Goal: Communication & Community: Answer question/provide support

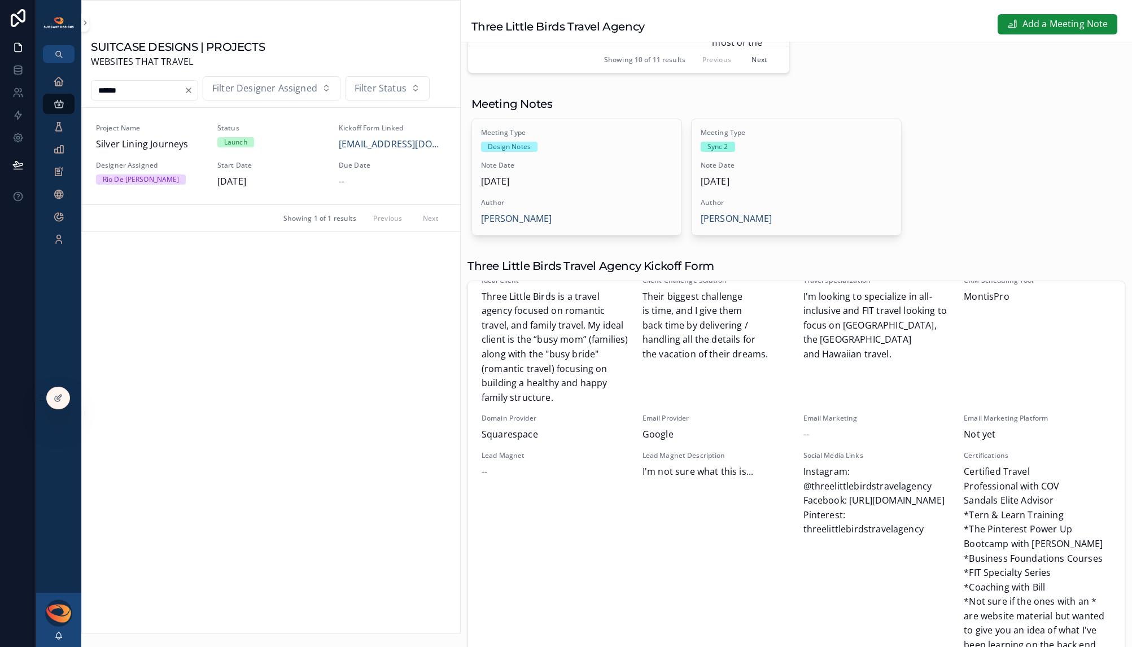
scroll to position [1768, 0]
click at [156, 143] on span "Silver Lining Journeys" at bounding box center [150, 144] width 108 height 15
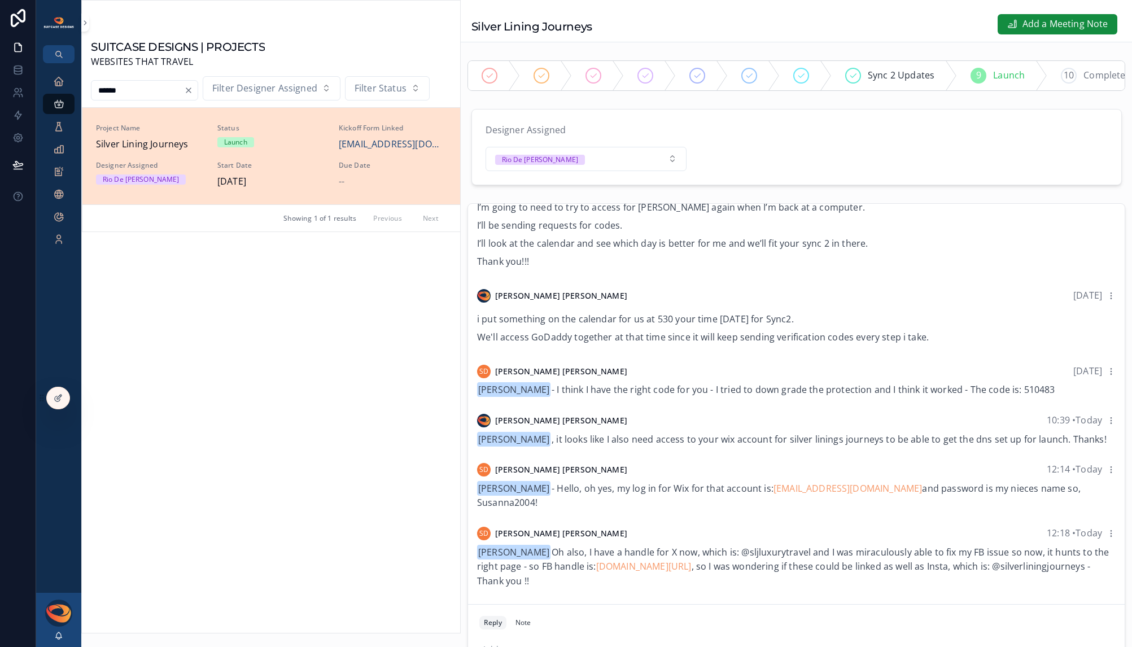
scroll to position [2384, 0]
click at [497, 509] on span "[PERSON_NAME] - Hello, oh yes, my log in for Wix for that account is: [EMAIL_AD…" at bounding box center [778, 495] width 603 height 27
drag, startPoint x: 547, startPoint y: 512, endPoint x: 478, endPoint y: 513, distance: 68.9
click at [478, 510] on div "[PERSON_NAME] - Hello, oh yes, my log in for Wix for that account is: [EMAIL_AD…" at bounding box center [796, 495] width 638 height 29
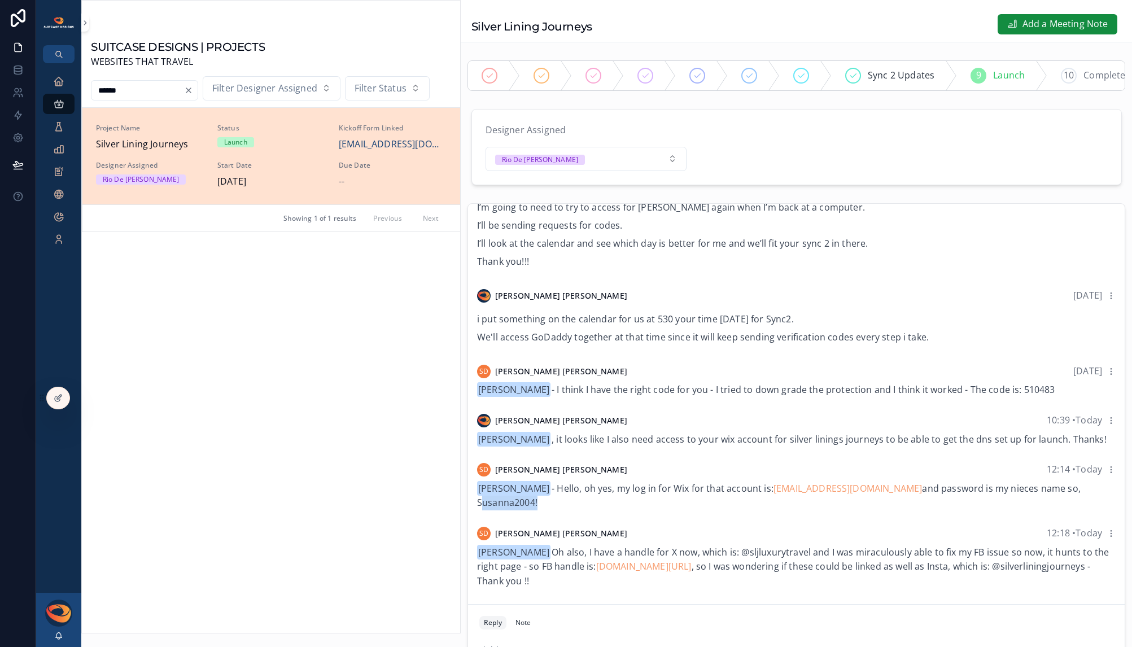
copy span "Susanna2004!"
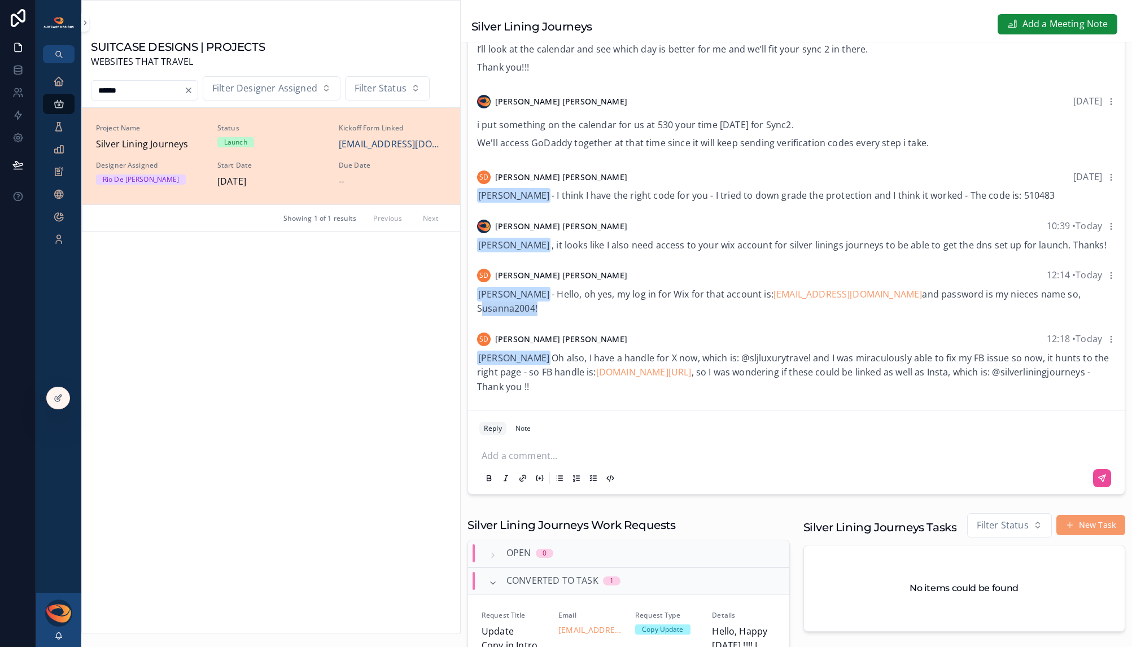
scroll to position [282, 0]
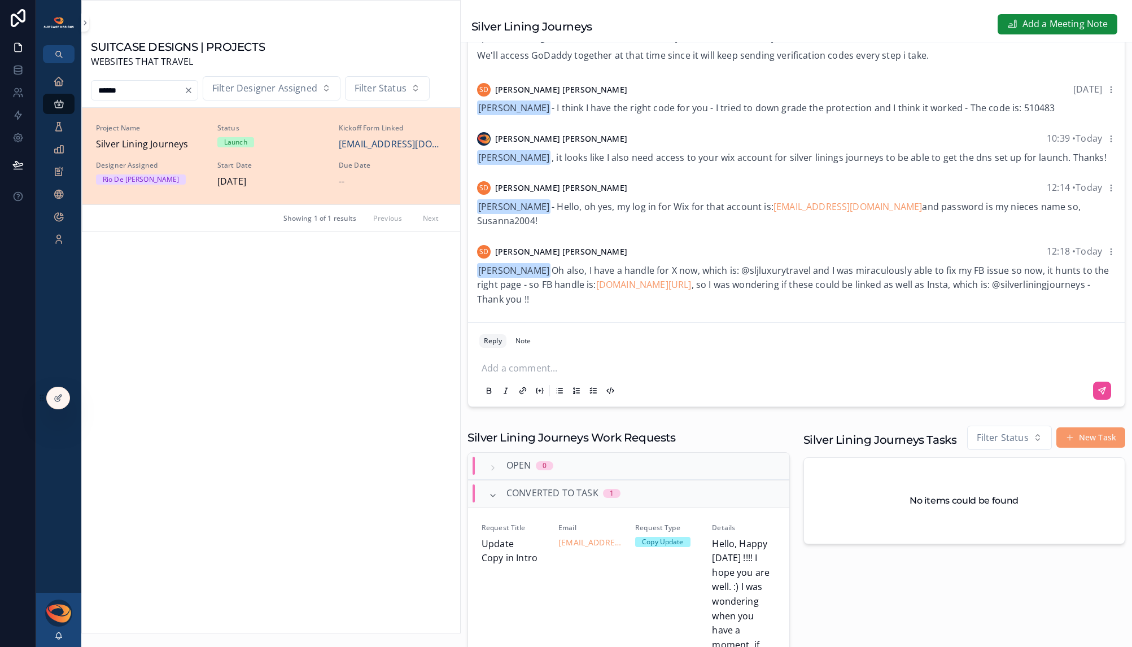
click at [539, 373] on p "scrollable content" at bounding box center [798, 366] width 634 height 11
click at [1097, 398] on icon "scrollable content" at bounding box center [1101, 393] width 9 height 9
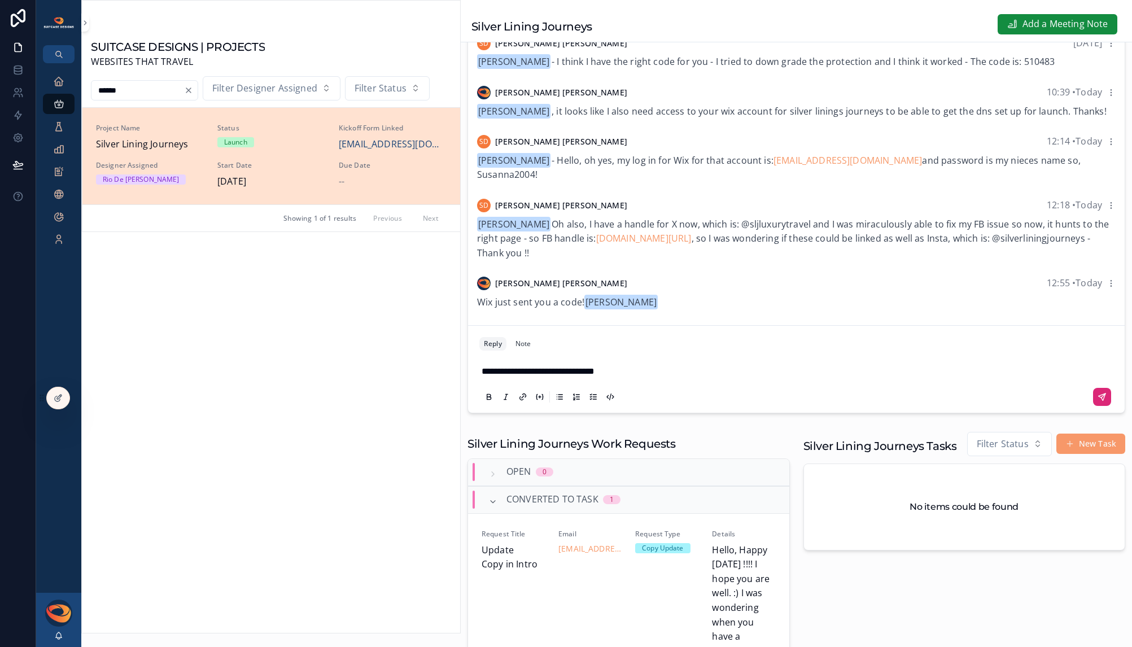
scroll to position [264, 0]
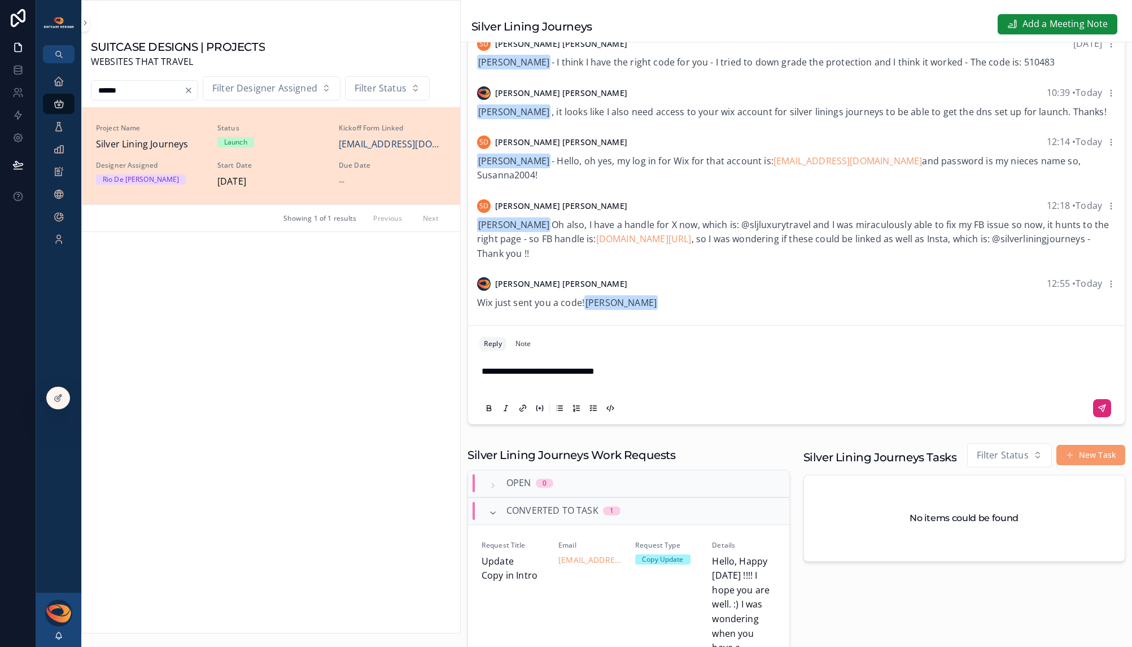
click at [1098, 411] on icon "scrollable content" at bounding box center [1101, 408] width 7 height 7
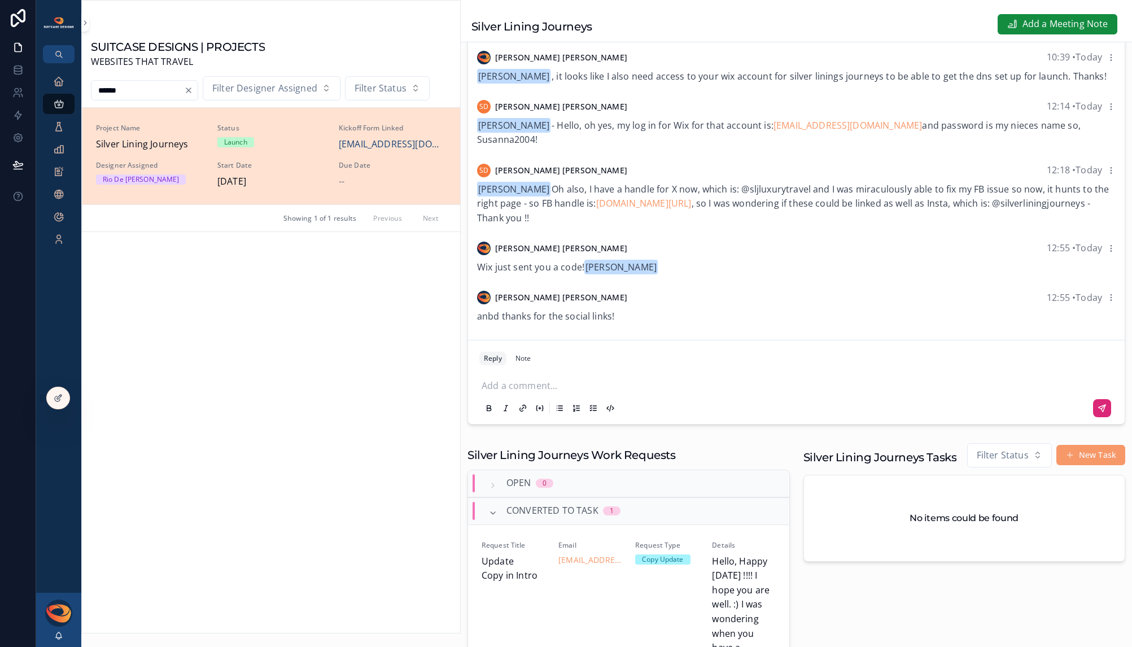
click at [61, 630] on div "[PERSON_NAME]" at bounding box center [58, 620] width 45 height 54
click at [60, 633] on icon "scrollable content" at bounding box center [59, 634] width 6 height 5
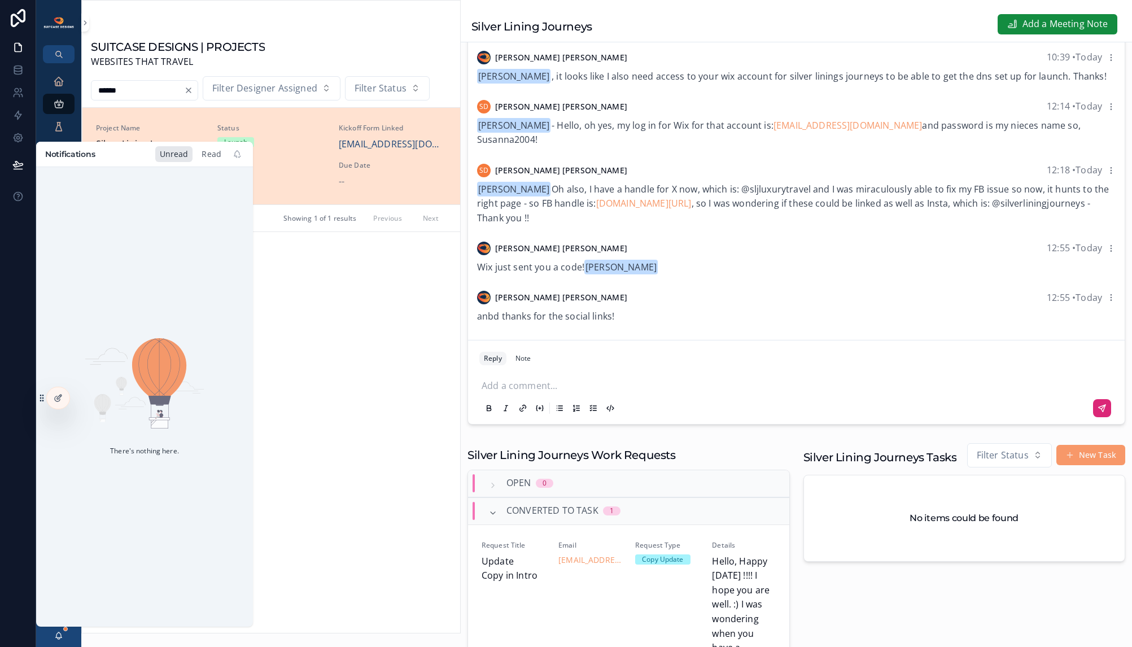
click at [208, 161] on div "Read" at bounding box center [211, 154] width 29 height 16
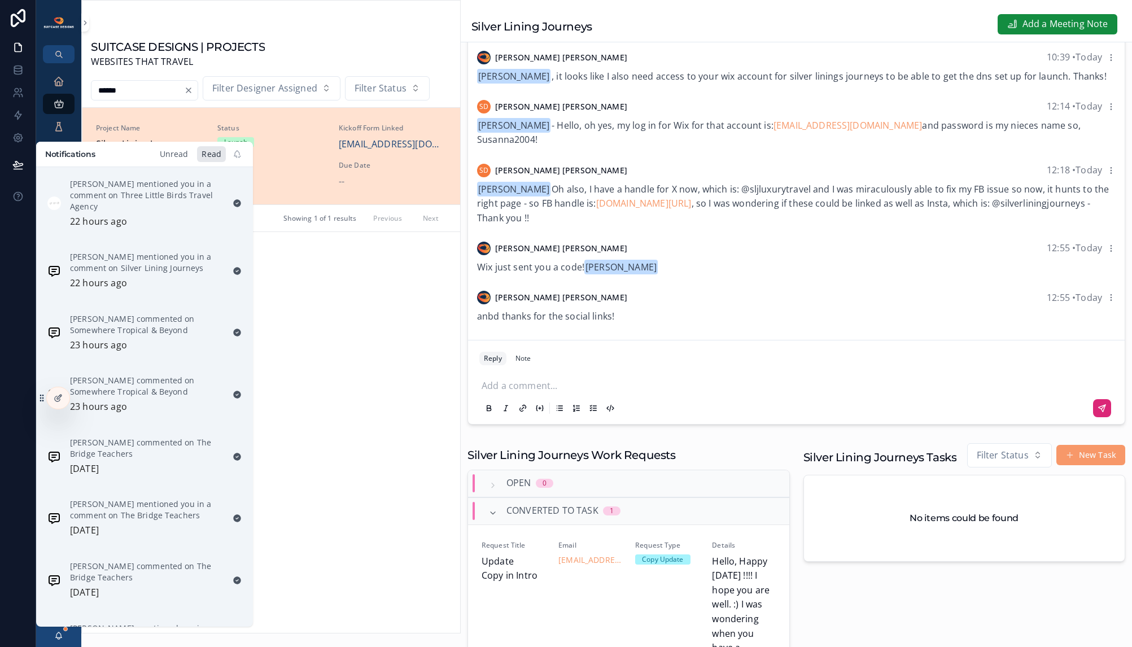
click at [173, 155] on div "Unread" at bounding box center [174, 154] width 38 height 16
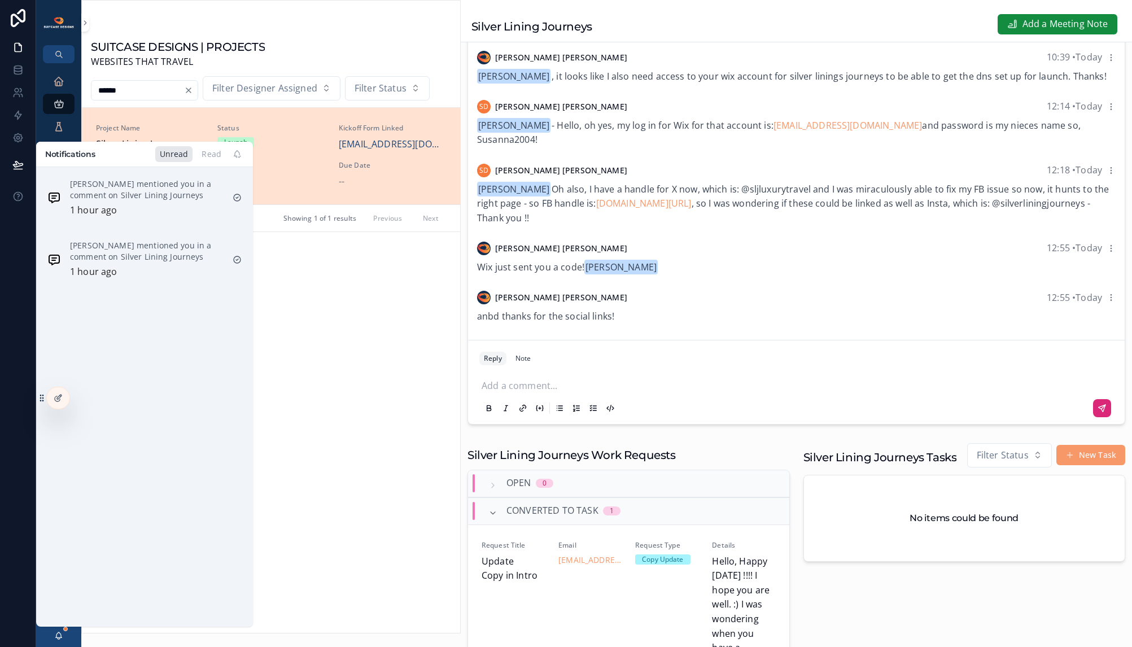
click at [345, 338] on div "SUITCASE DESIGNS | PROJECTS WEBSITES THAT TRAVEL ****** Filter Designer Assigne…" at bounding box center [271, 330] width 378 height 605
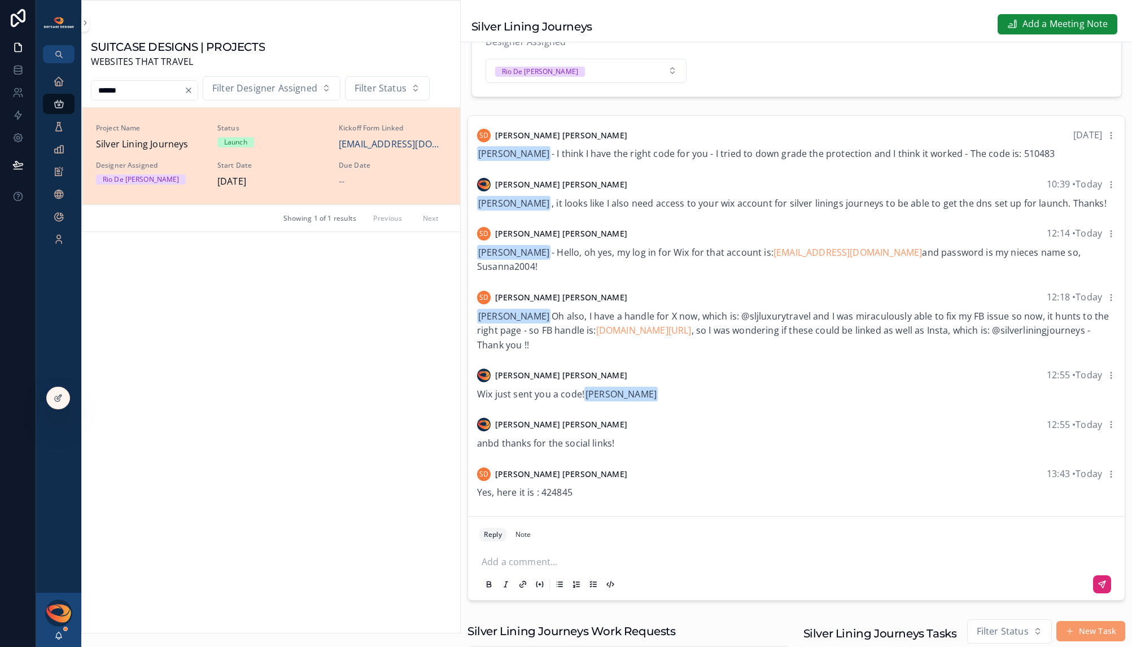
scroll to position [2532, 0]
click at [552, 498] on span "Yes, here it is : 424845" at bounding box center [524, 492] width 95 height 12
copy span "424845"
click at [507, 566] on p "scrollable content" at bounding box center [798, 560] width 634 height 11
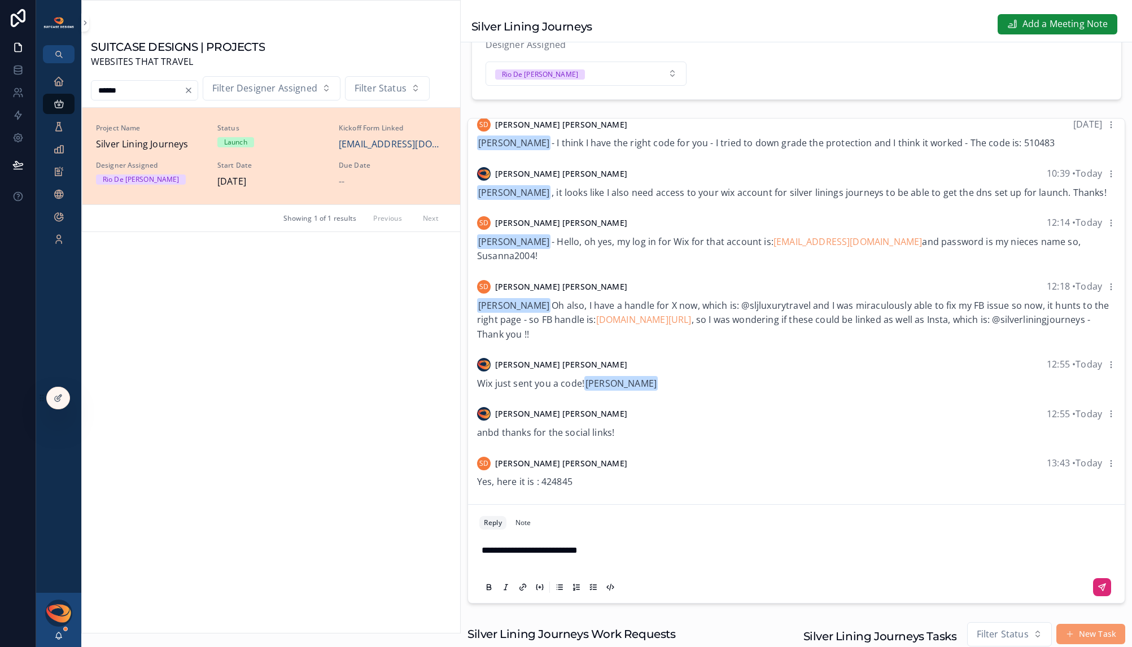
scroll to position [74, 0]
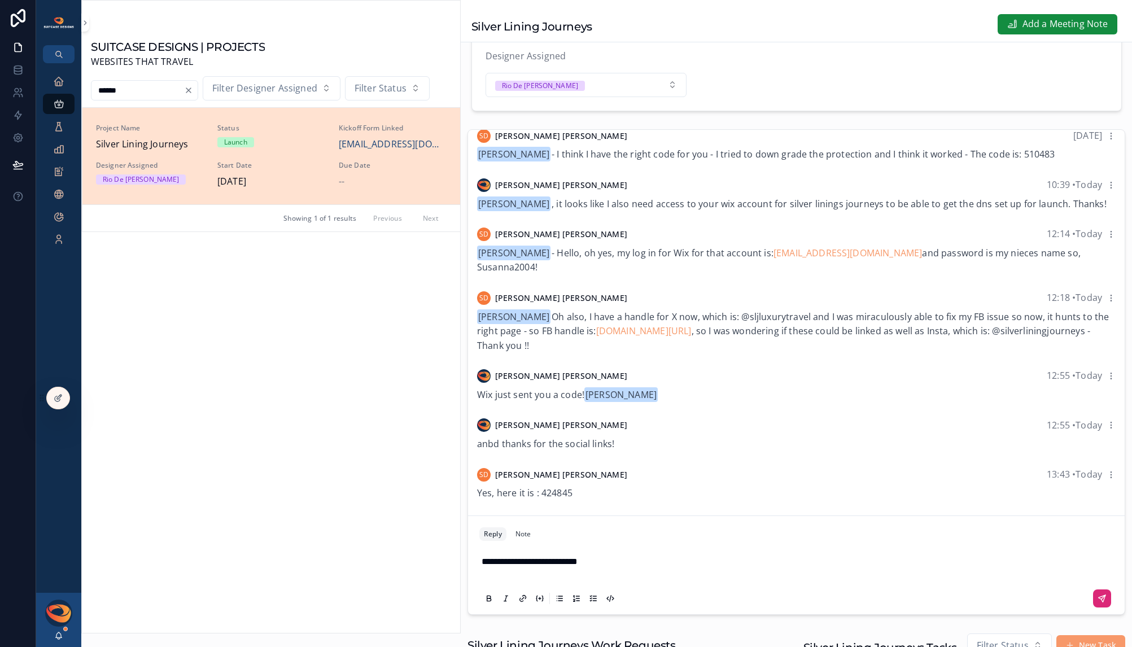
click at [1105, 606] on div "**********" at bounding box center [795, 578] width 647 height 71
click at [1098, 604] on button "scrollable content" at bounding box center [1102, 598] width 18 height 18
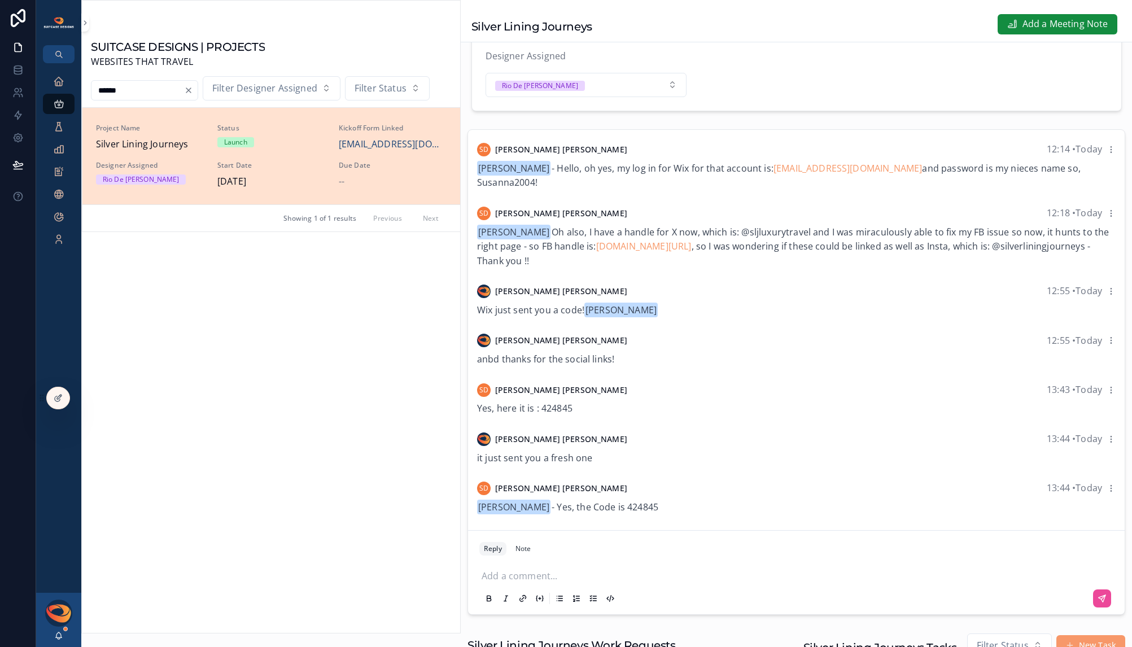
scroll to position [2630, 0]
click at [623, 513] on span "[PERSON_NAME] - Yes, the Code is 424845" at bounding box center [567, 507] width 181 height 12
copy span "424845"
click at [516, 580] on p "scrollable content" at bounding box center [798, 574] width 634 height 11
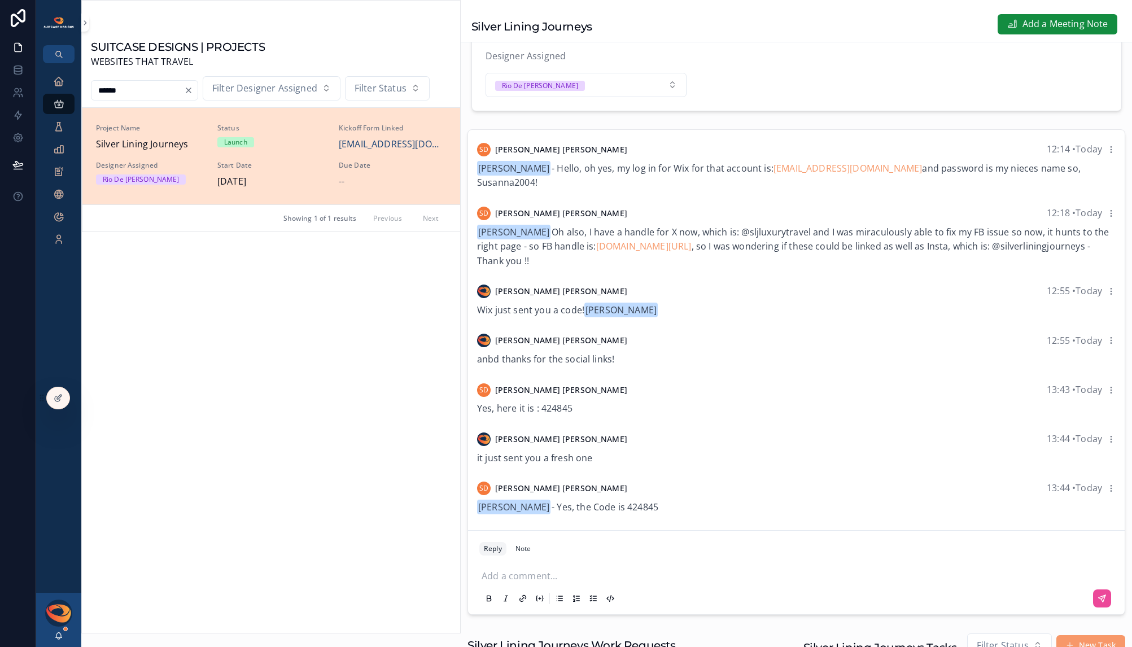
click at [516, 580] on p "scrollable content" at bounding box center [798, 574] width 634 height 11
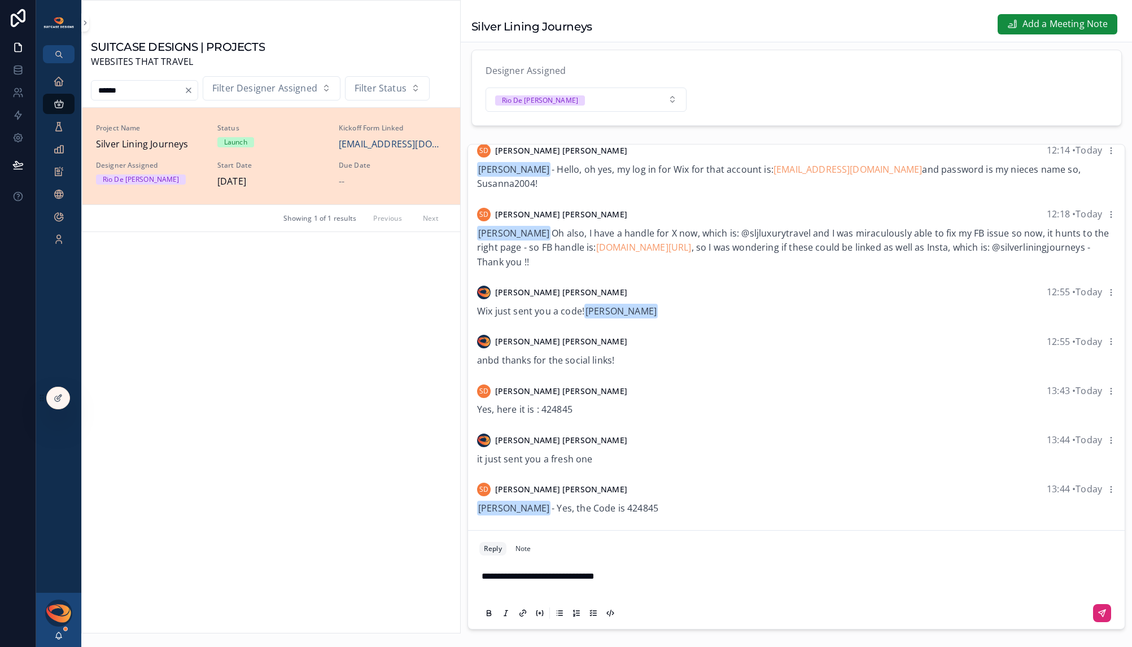
click at [1101, 614] on icon "scrollable content" at bounding box center [1103, 612] width 4 height 4
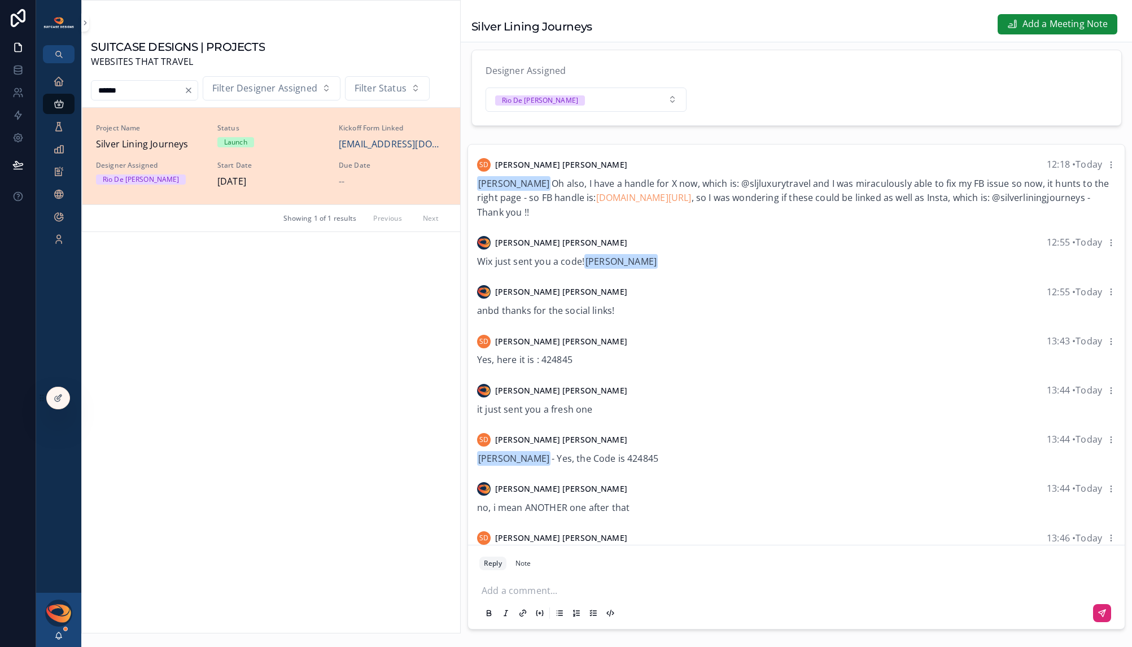
scroll to position [2729, 0]
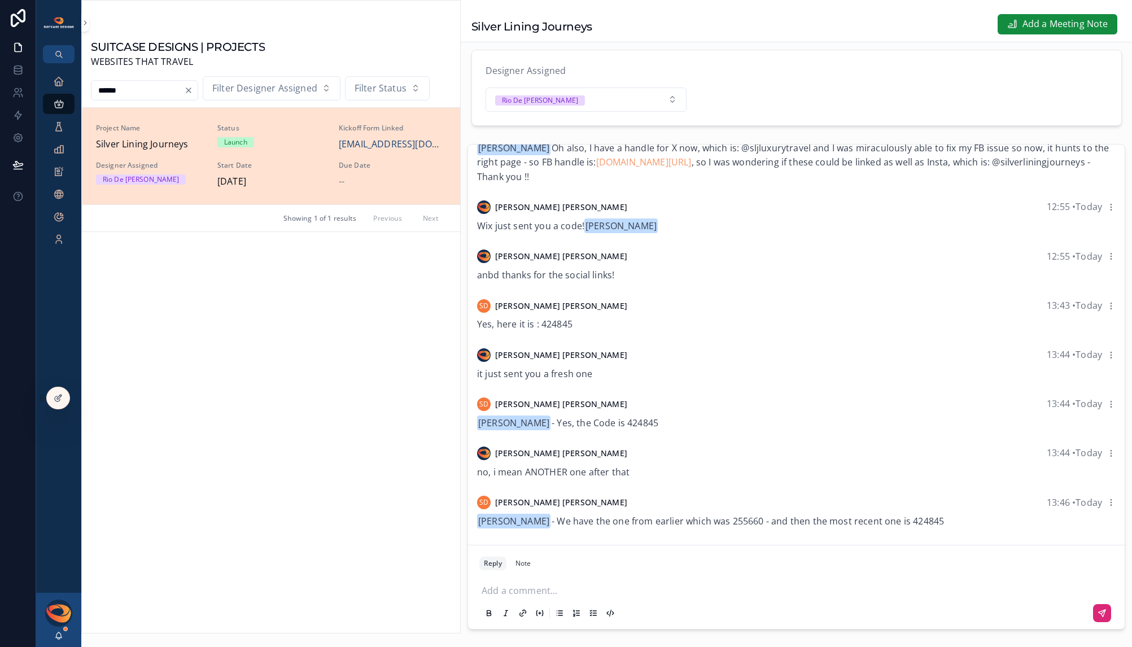
click at [556, 595] on p "scrollable content" at bounding box center [798, 589] width 634 height 11
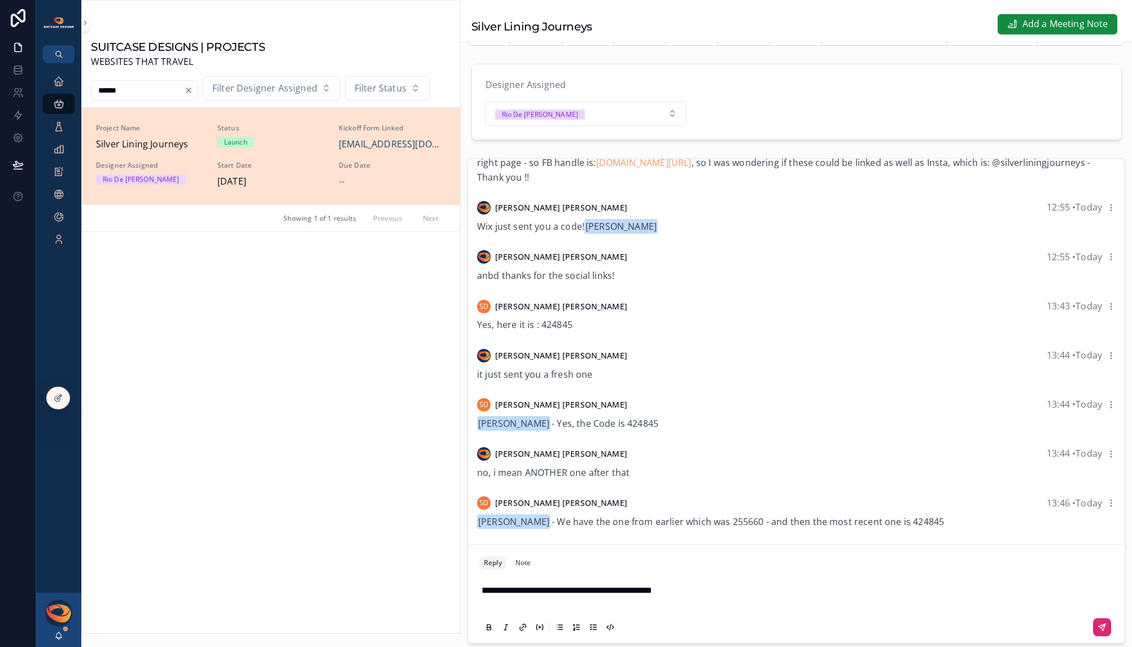
click at [605, 594] on span "**********" at bounding box center [566, 590] width 170 height 8
click at [1098, 636] on button "scrollable content" at bounding box center [1102, 627] width 18 height 18
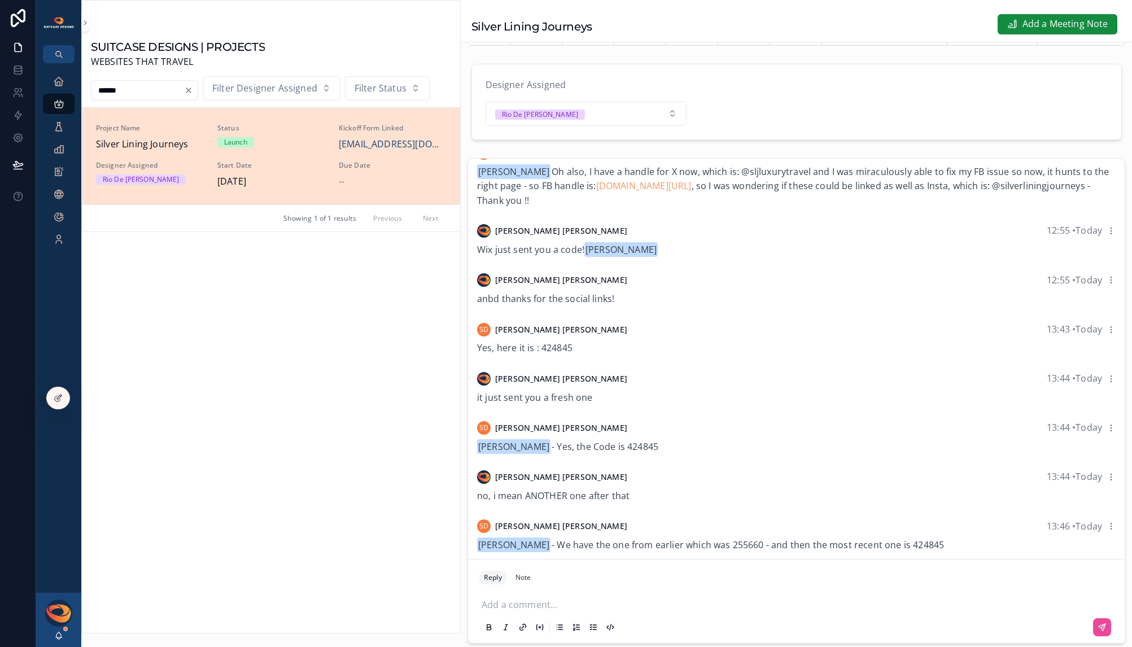
scroll to position [2501, 0]
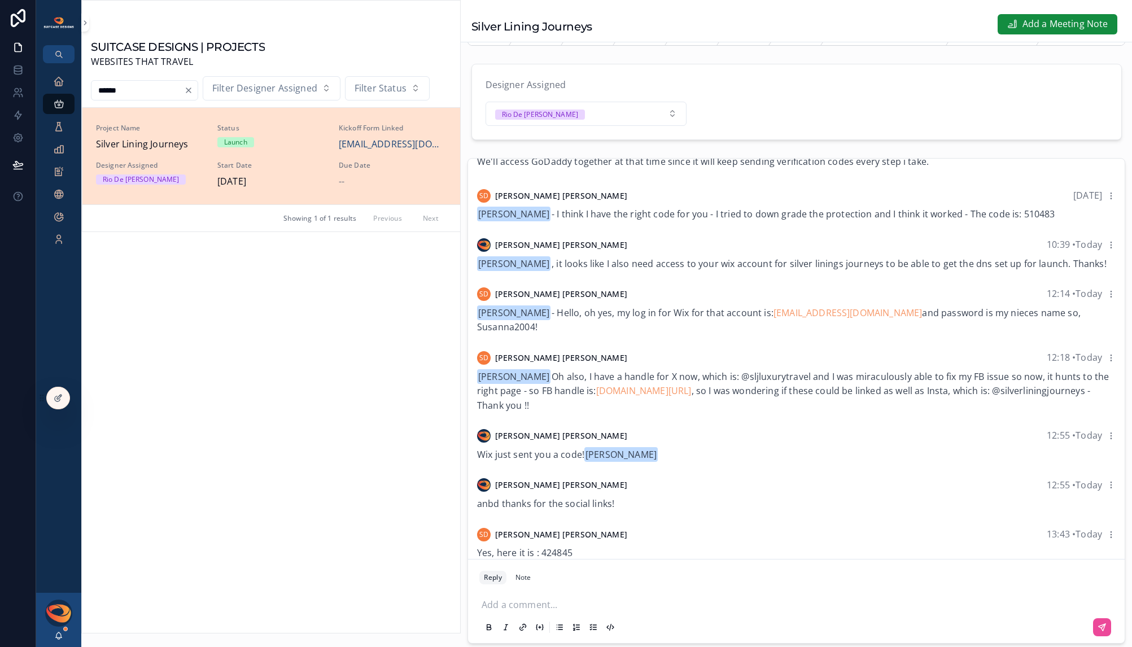
drag, startPoint x: 478, startPoint y: 349, endPoint x: 555, endPoint y: 348, distance: 76.8
click at [555, 335] on div "[PERSON_NAME] - Hello, oh yes, my log in for Wix for that account is: [EMAIL_AD…" at bounding box center [796, 320] width 638 height 29
copy span "Susanna2004!"
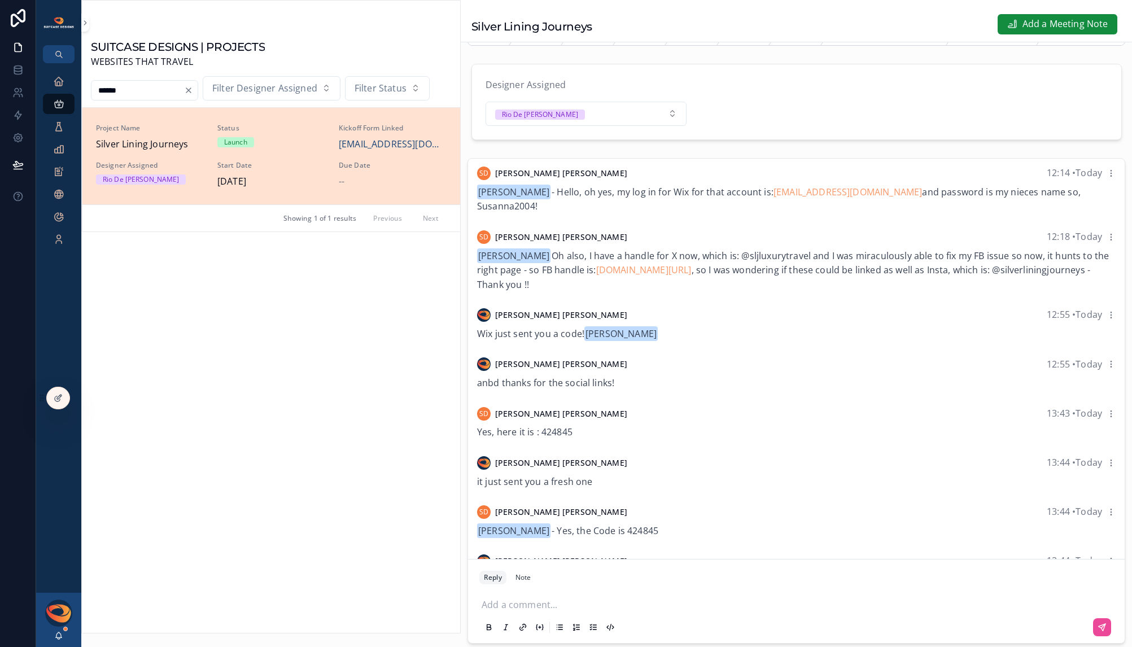
scroll to position [2620, 0]
drag, startPoint x: 542, startPoint y: 232, endPoint x: 479, endPoint y: 228, distance: 63.9
click at [479, 215] on div "[PERSON_NAME] - Hello, oh yes, my log in for Wix for that account is: [EMAIL_AD…" at bounding box center [796, 200] width 638 height 29
copy span "Susanna2004!"
click at [518, 609] on p "scrollable content" at bounding box center [798, 603] width 634 height 11
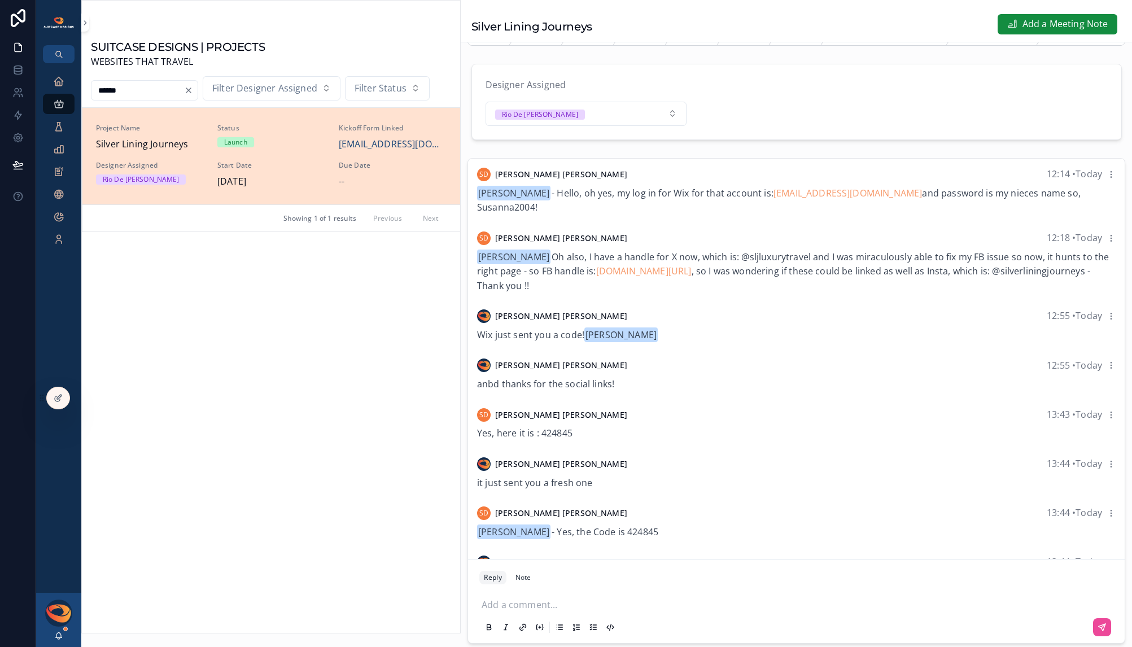
scroll to position [42, 0]
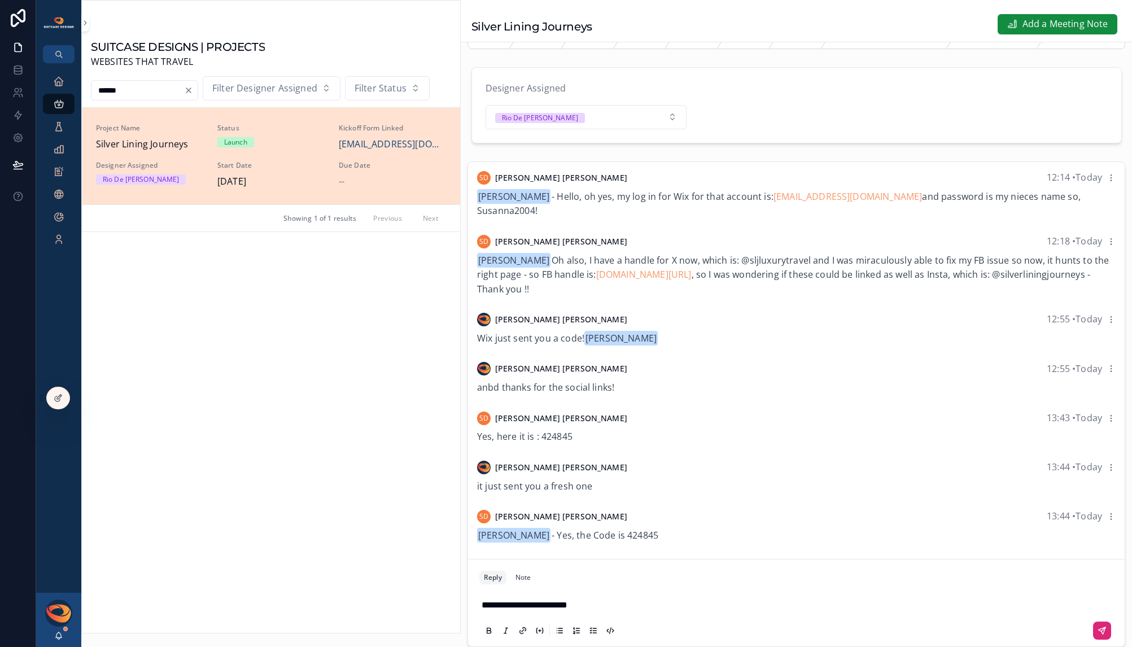
click at [1097, 635] on icon "scrollable content" at bounding box center [1101, 630] width 9 height 9
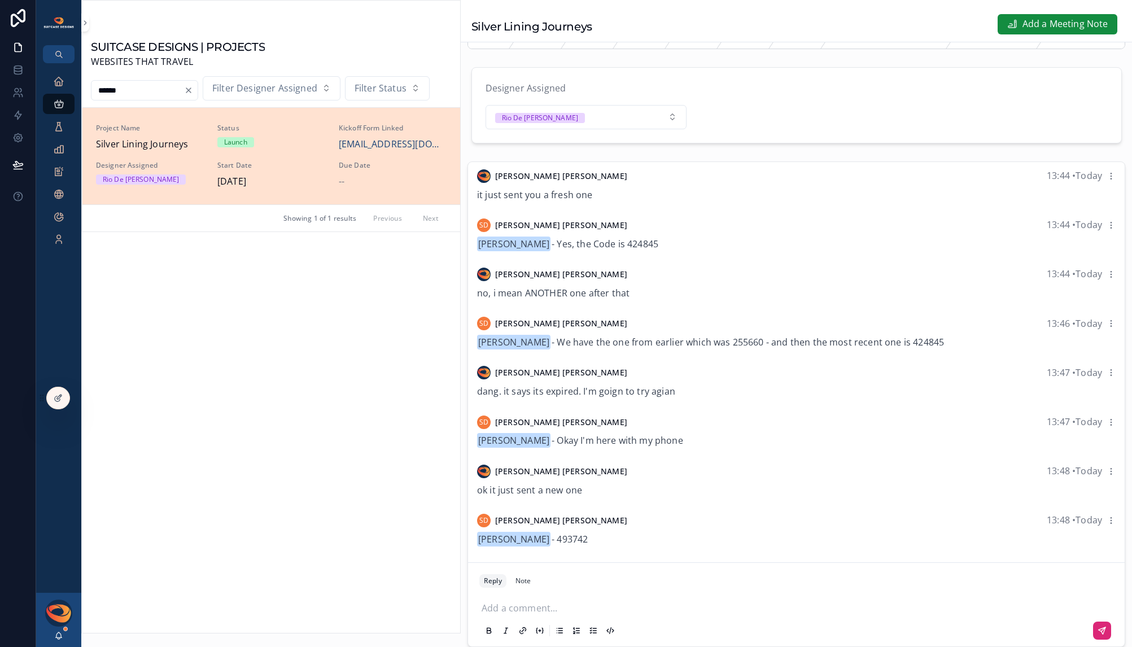
scroll to position [2926, 0]
click at [562, 545] on span "[PERSON_NAME] - 493742" at bounding box center [532, 539] width 111 height 12
copy span "493742"
click at [526, 612] on p "scrollable content" at bounding box center [798, 606] width 634 height 11
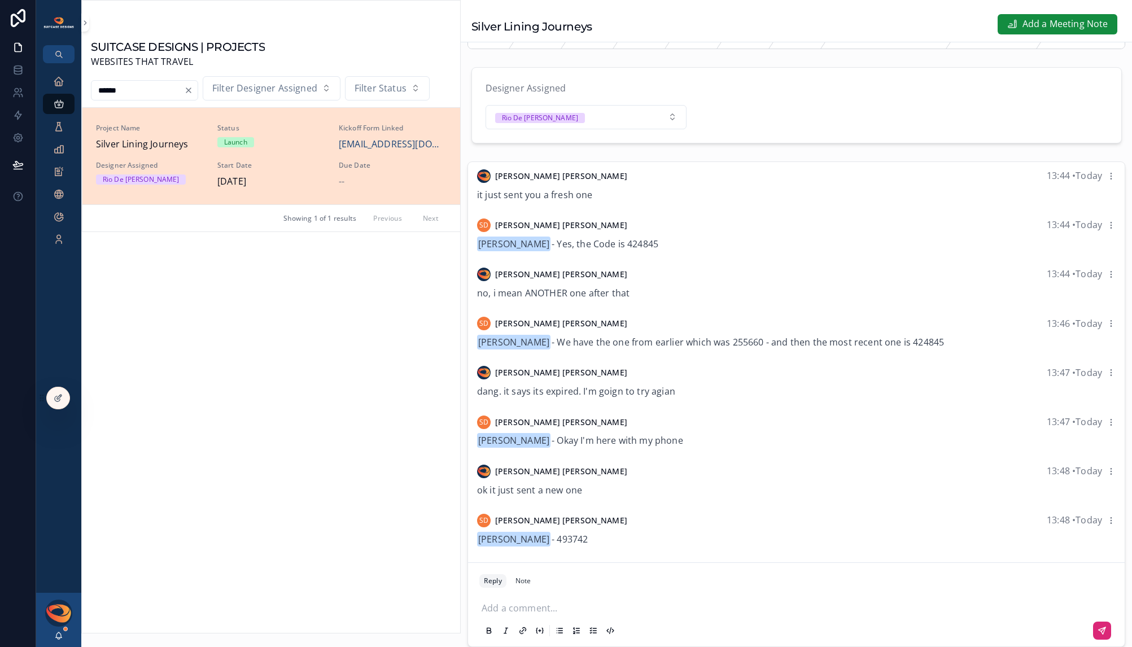
click at [526, 612] on p "scrollable content" at bounding box center [798, 606] width 634 height 11
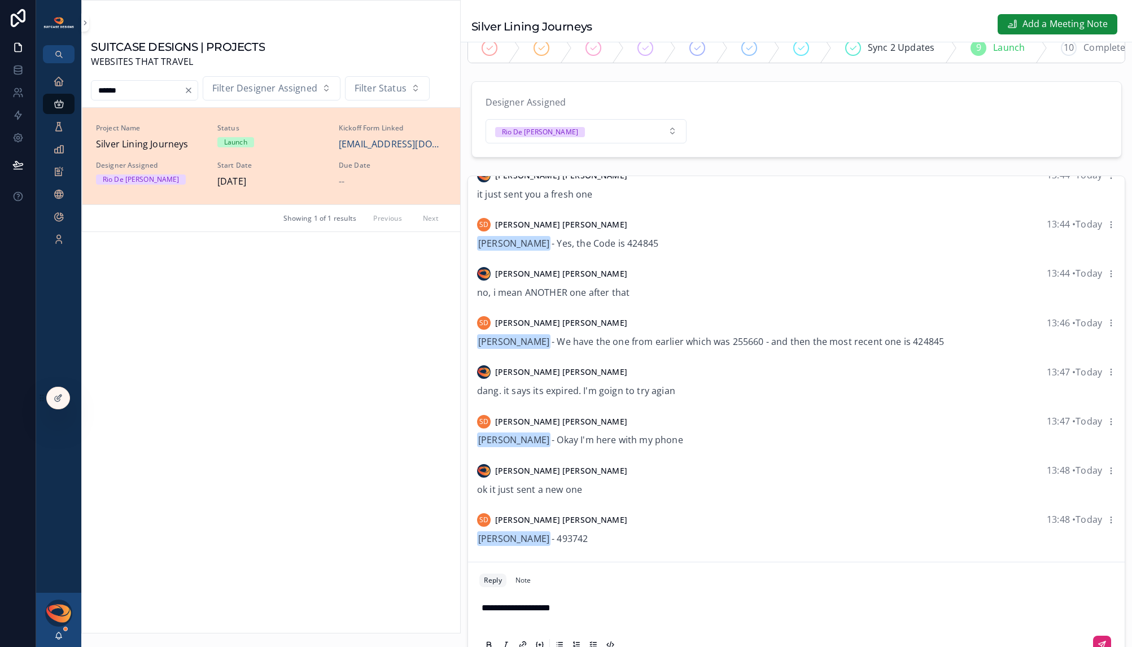
scroll to position [2940, 0]
click at [1093, 645] on button "scrollable content" at bounding box center [1102, 645] width 18 height 18
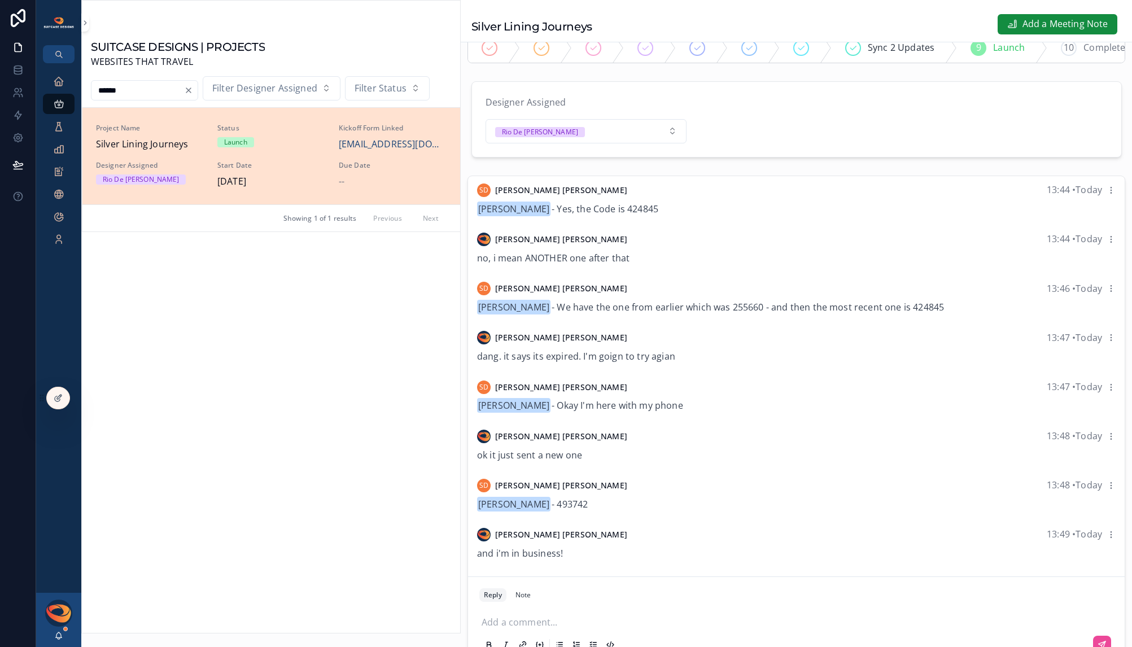
scroll to position [231, 0]
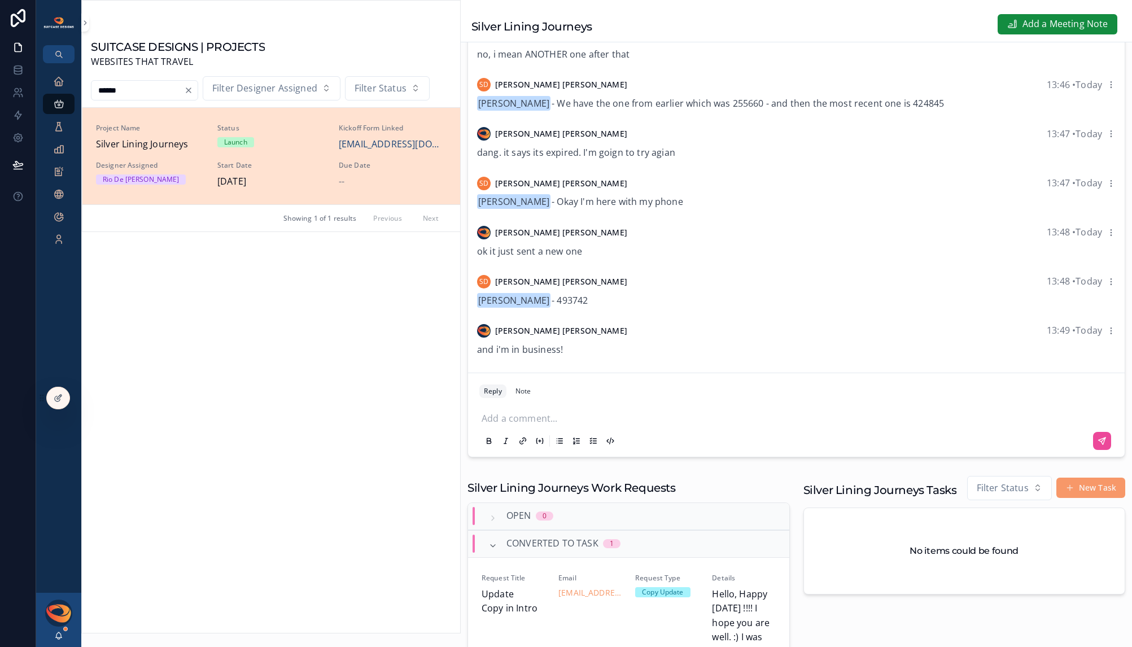
click at [576, 423] on p "scrollable content" at bounding box center [798, 416] width 634 height 11
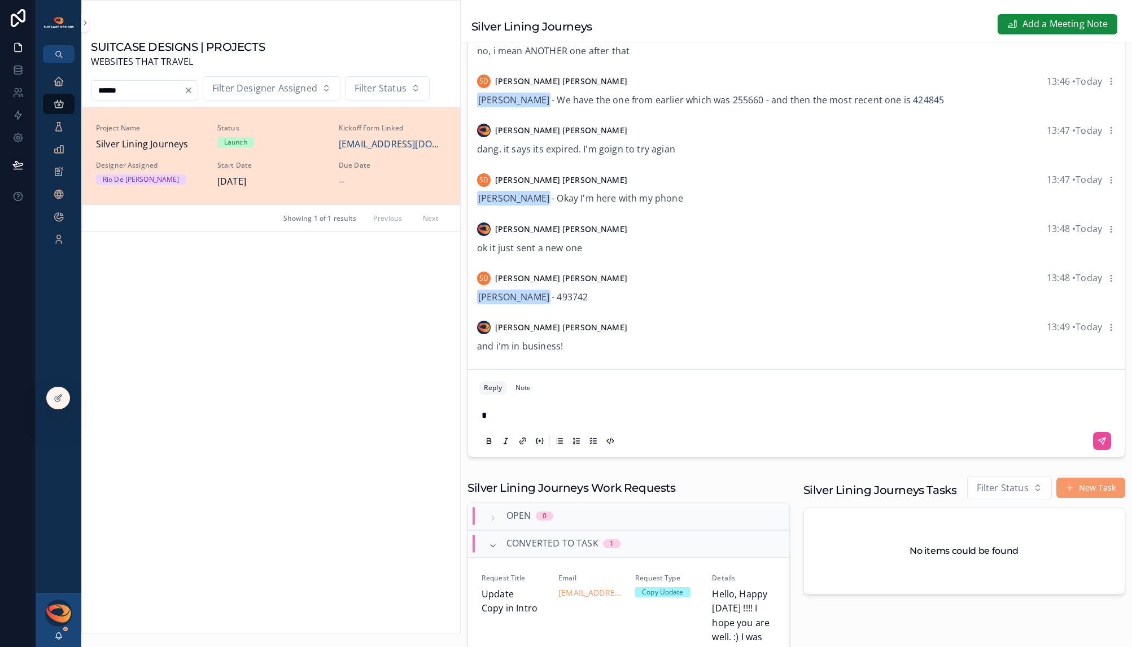
scroll to position [228, 0]
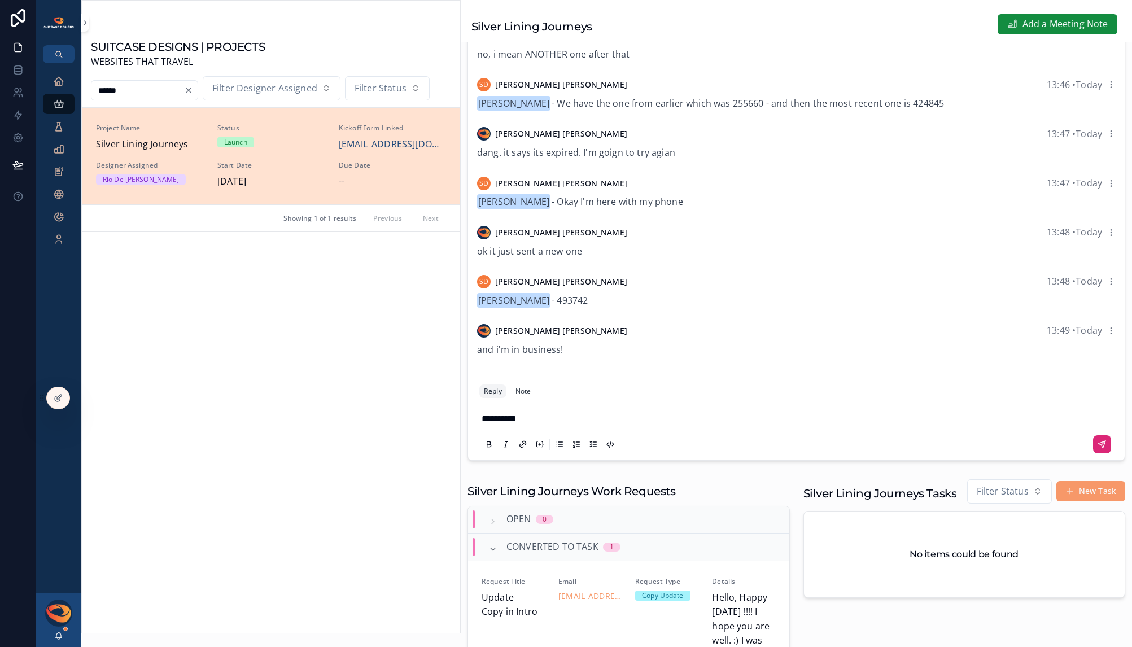
click at [1097, 449] on icon "scrollable content" at bounding box center [1101, 444] width 9 height 9
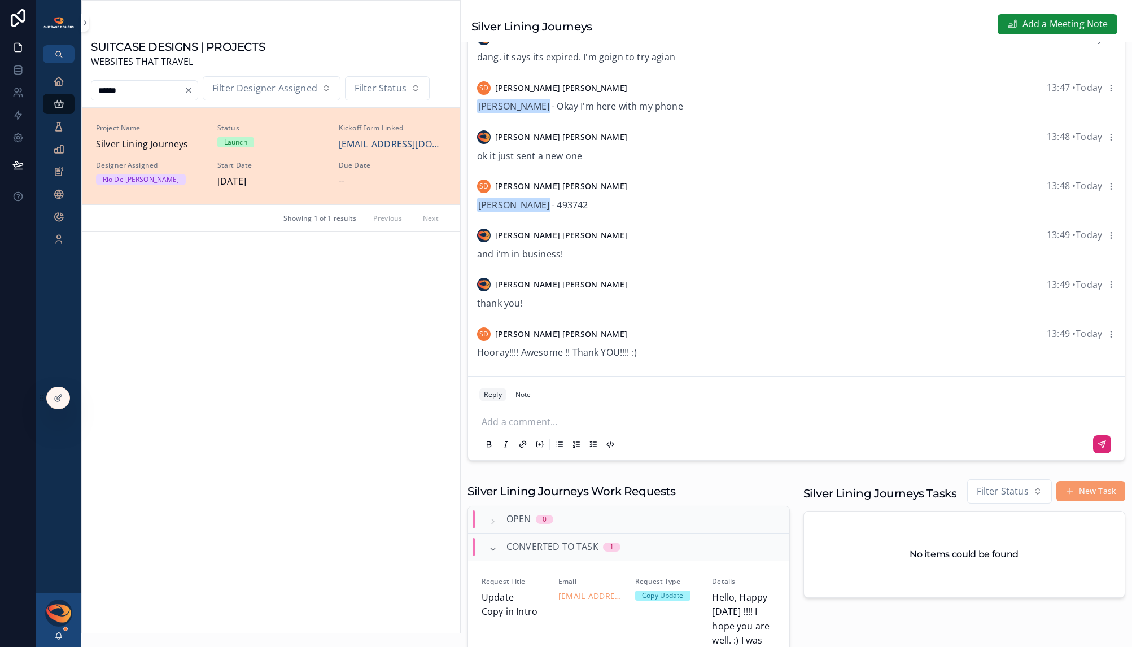
scroll to position [225, 0]
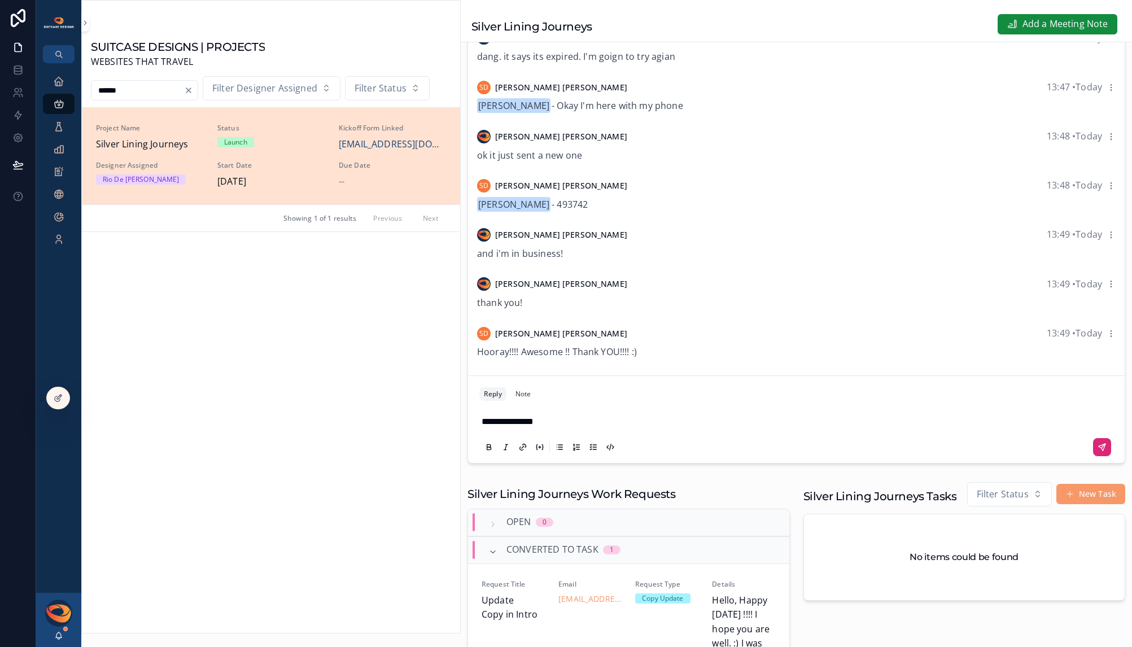
click at [1097, 452] on icon "scrollable content" at bounding box center [1101, 447] width 9 height 9
